Goal: Task Accomplishment & Management: Complete application form

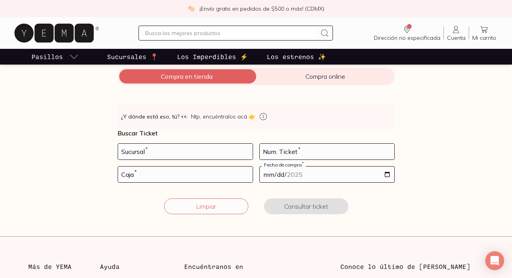
scroll to position [100, 0]
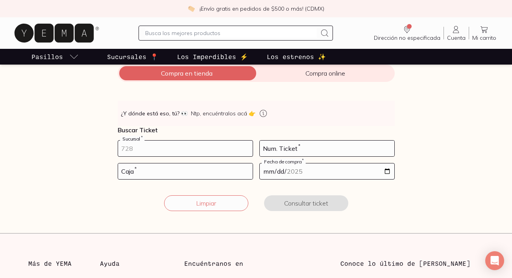
click at [142, 150] on input "number" at bounding box center [185, 149] width 135 height 16
type input "10002"
click at [282, 148] on input "number" at bounding box center [327, 149] width 135 height 16
type input "33"
click at [226, 168] on input "number" at bounding box center [185, 171] width 135 height 16
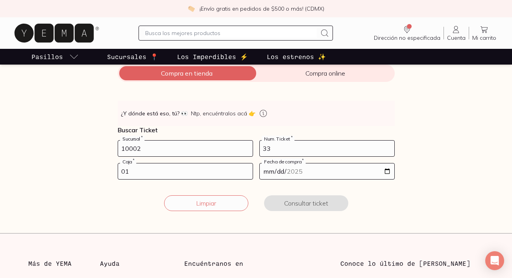
type input "01"
click at [328, 173] on input "date" at bounding box center [327, 171] width 135 height 16
click at [386, 170] on input "date" at bounding box center [327, 171] width 135 height 16
type input "[DATE]"
click at [300, 206] on button "Consultar ticket" at bounding box center [306, 203] width 84 height 16
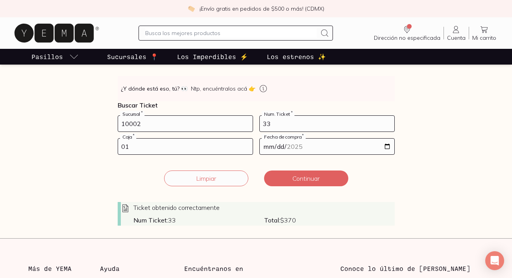
scroll to position [124, 0]
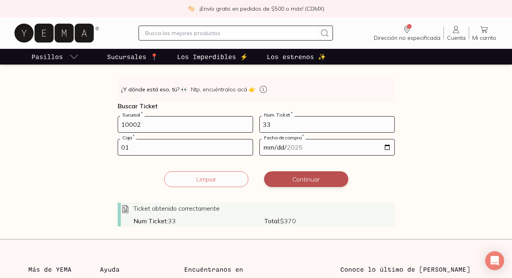
click at [315, 178] on button "Continuar" at bounding box center [306, 179] width 84 height 16
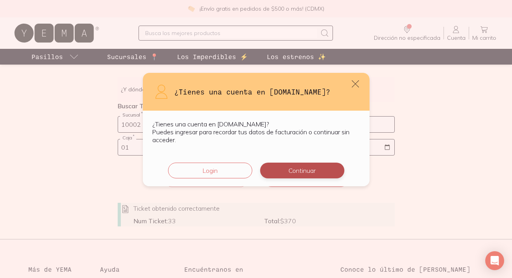
click at [289, 172] on button "Continuar" at bounding box center [302, 171] width 84 height 16
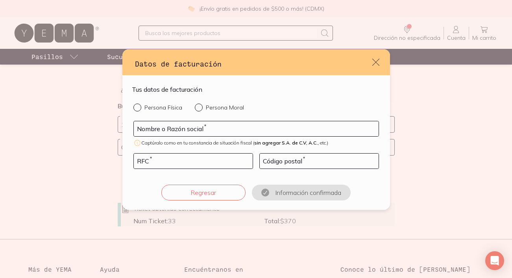
click at [137, 107] on input "Persona Física" at bounding box center [136, 107] width 6 height 6
radio input "true"
click at [168, 128] on input "default" at bounding box center [256, 128] width 245 height 15
type input "APAPAXHO STAYS"
click at [152, 161] on input "default" at bounding box center [193, 161] width 119 height 15
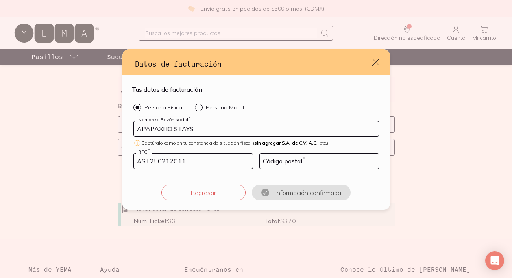
type input "AST250212C11"
click at [284, 164] on input "default" at bounding box center [319, 161] width 119 height 15
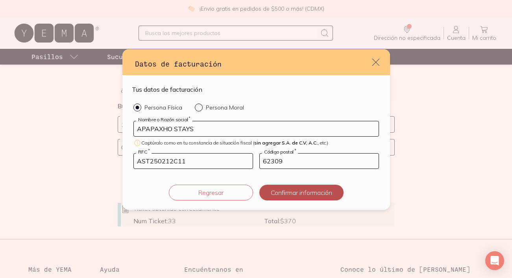
type input "62309"
click at [300, 195] on button "Confirmar información" at bounding box center [301, 193] width 84 height 16
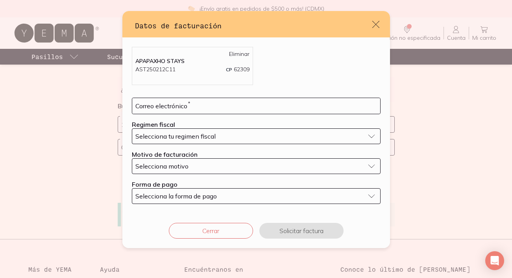
click at [266, 135] on div "Selecciona tu regimen fiscal" at bounding box center [249, 136] width 229 height 8
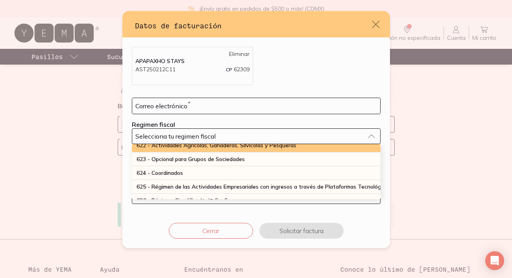
scroll to position [206, 0]
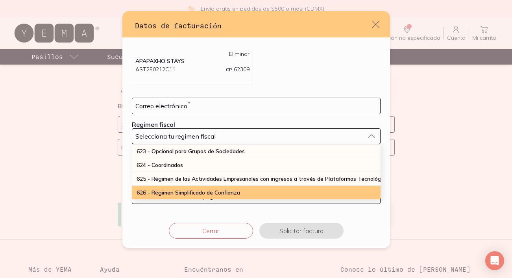
click at [240, 195] on span "626 - Régimen Simplificado de Confianza" at bounding box center [189, 192] width 104 height 7
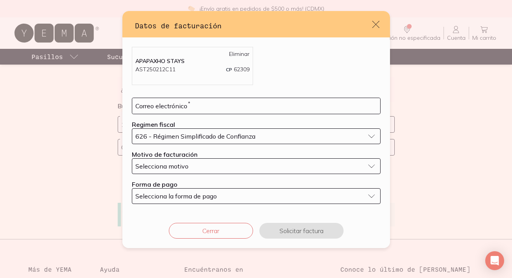
click at [248, 165] on div "Selecciona motivo" at bounding box center [249, 166] width 229 height 8
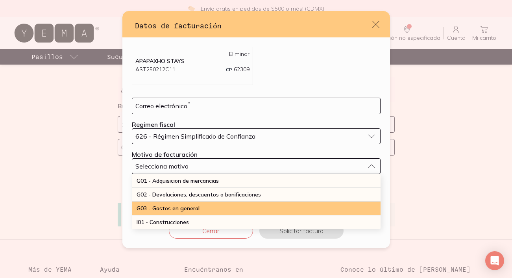
click at [236, 206] on div "G03 - Gastos en general" at bounding box center [256, 209] width 249 height 14
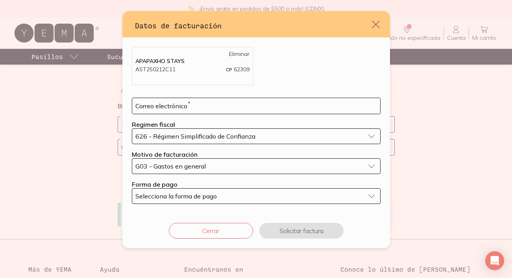
click at [234, 196] on div "Selecciona la forma de pago" at bounding box center [249, 196] width 229 height 8
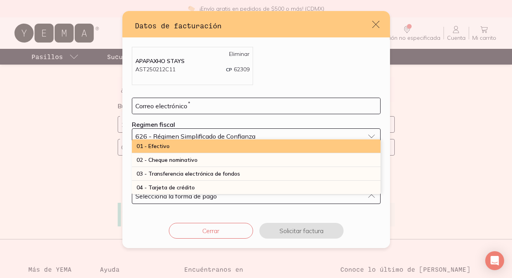
click at [251, 148] on div "01 - Efectivo" at bounding box center [256, 146] width 249 height 14
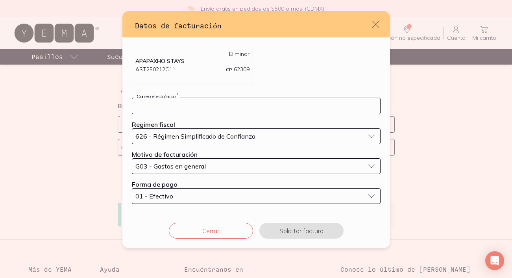
click at [198, 104] on input "default" at bounding box center [256, 106] width 248 height 16
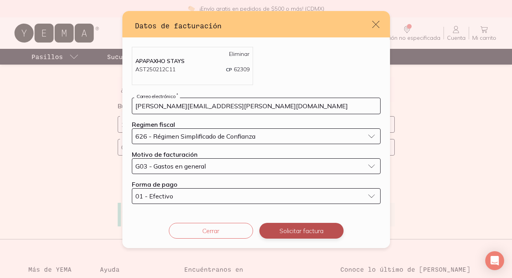
type input "[PERSON_NAME][EMAIL_ADDRESS][PERSON_NAME][DOMAIN_NAME]"
click at [291, 226] on button "Solicitar factura" at bounding box center [301, 231] width 84 height 16
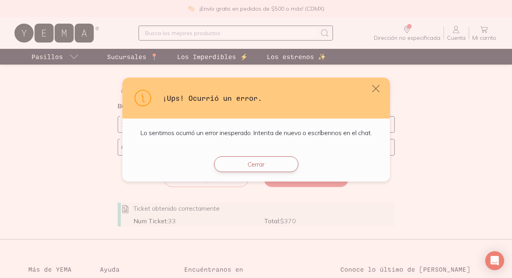
click at [253, 165] on button "Cerrar" at bounding box center [256, 164] width 84 height 16
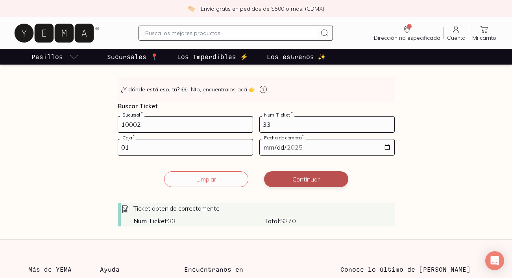
click at [293, 175] on button "Continuar" at bounding box center [306, 179] width 84 height 16
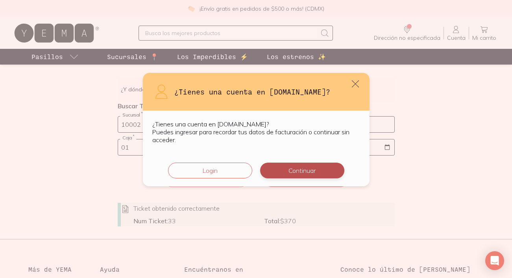
click at [293, 170] on button "Continuar" at bounding box center [302, 171] width 84 height 16
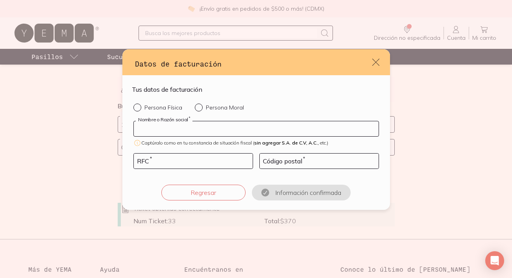
click at [227, 130] on input "default" at bounding box center [256, 128] width 245 height 15
type input "APAPAXHO STAYS"
click at [216, 158] on input "default" at bounding box center [193, 161] width 119 height 15
type input "AST250212C11"
click at [309, 165] on input "default" at bounding box center [319, 161] width 119 height 15
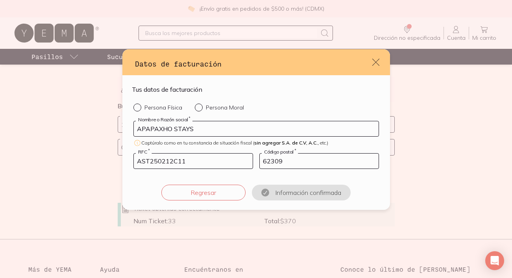
type input "62309"
click at [308, 179] on div "Persona Física Persona Moral APAPAXHO STAYS Nombre o Razón social * Captúralo c…" at bounding box center [256, 152] width 249 height 97
click at [141, 106] on div "default" at bounding box center [138, 108] width 11 height 8
click at [140, 106] on input "Persona Física" at bounding box center [136, 107] width 6 height 6
radio input "true"
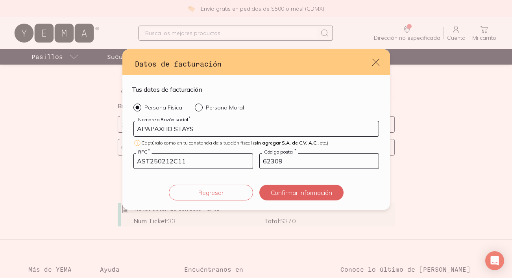
click at [194, 103] on form "Tus datos de facturación Persona Física Persona Moral APAPAXHO STAYS Nombre o R…" at bounding box center [256, 143] width 249 height 116
click at [195, 103] on form "Tus datos de facturación Persona Física Persona Moral APAPAXHO STAYS Nombre o R…" at bounding box center [256, 143] width 249 height 116
click at [198, 106] on input "Persona Moral" at bounding box center [198, 107] width 6 height 6
radio input "true"
click at [282, 190] on button "Confirmar información" at bounding box center [301, 193] width 84 height 16
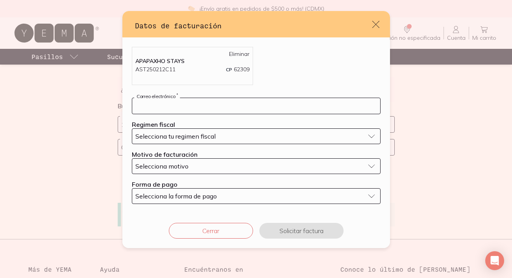
click at [238, 111] on input "default" at bounding box center [256, 106] width 248 height 16
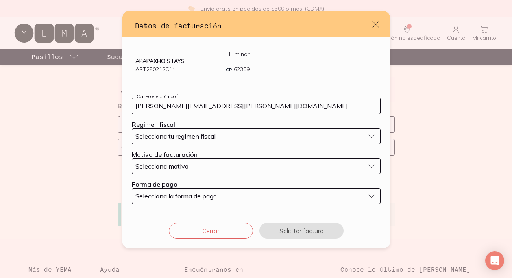
type input "[PERSON_NAME][EMAIL_ADDRESS][PERSON_NAME][DOMAIN_NAME]"
click at [230, 133] on div "Selecciona tu regimen fiscal" at bounding box center [249, 136] width 229 height 8
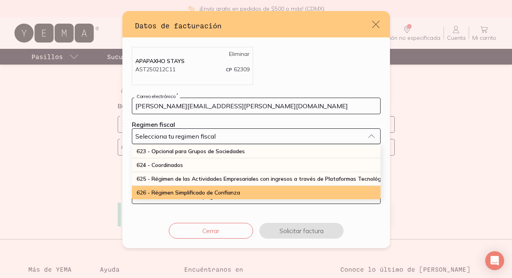
click at [219, 197] on div "626 - Régimen Simplificado de Confianza" at bounding box center [256, 192] width 249 height 13
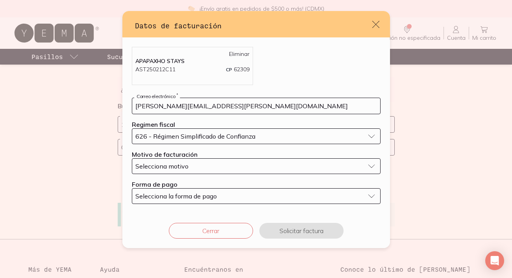
click at [226, 167] on div "Selecciona motivo" at bounding box center [249, 166] width 229 height 8
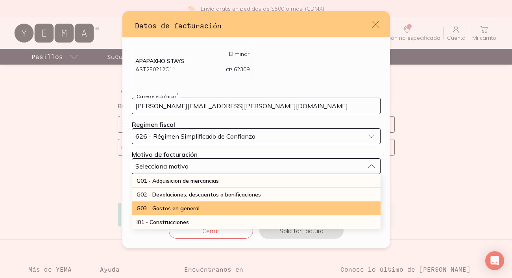
click at [214, 206] on div "G03 - Gastos en general" at bounding box center [256, 209] width 249 height 14
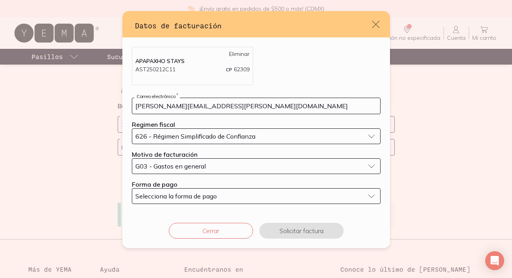
click at [218, 198] on div "Selecciona la forma de pago" at bounding box center [249, 196] width 229 height 8
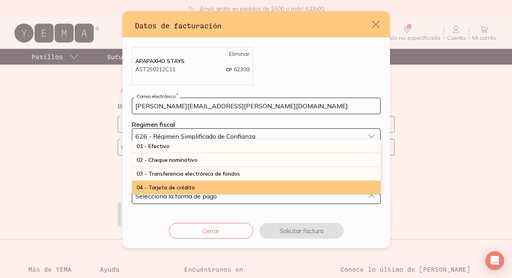
click at [223, 184] on div "04 - Tarjeta de crédito" at bounding box center [256, 188] width 249 height 14
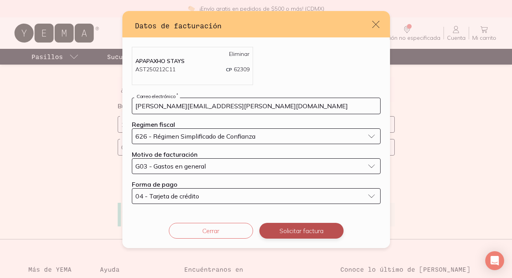
click at [274, 228] on button "Solicitar factura" at bounding box center [301, 231] width 84 height 16
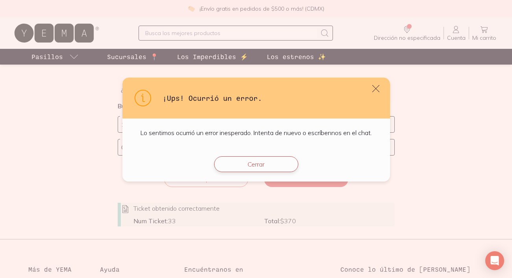
click at [280, 162] on button "Cerrar" at bounding box center [256, 164] width 84 height 16
